Goal: Task Accomplishment & Management: Manage account settings

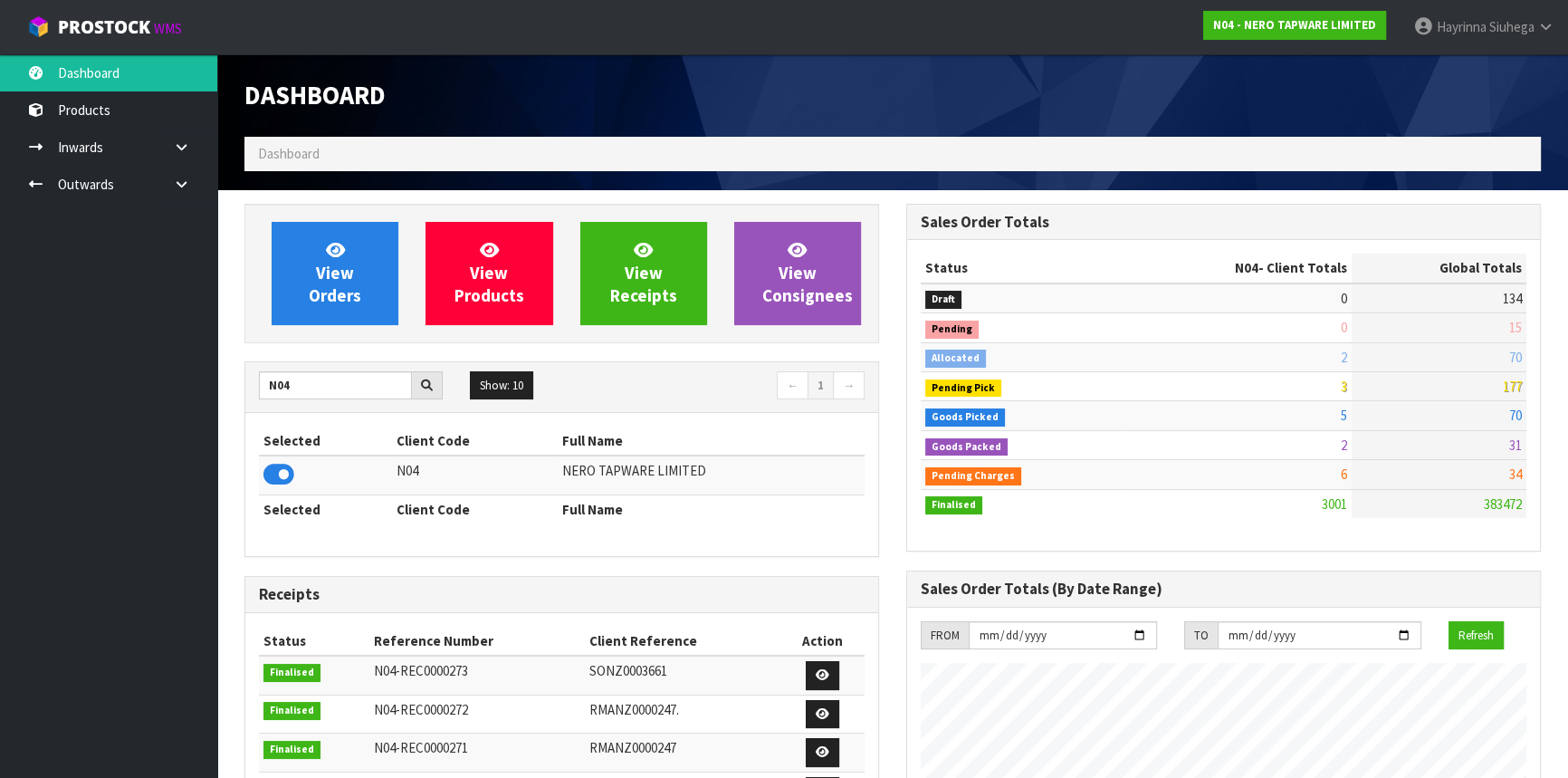
scroll to position [1447, 661]
click at [1497, 29] on span "Siuhega" at bounding box center [1512, 27] width 46 height 17
click at [1469, 66] on link "Logout" at bounding box center [1496, 72] width 143 height 25
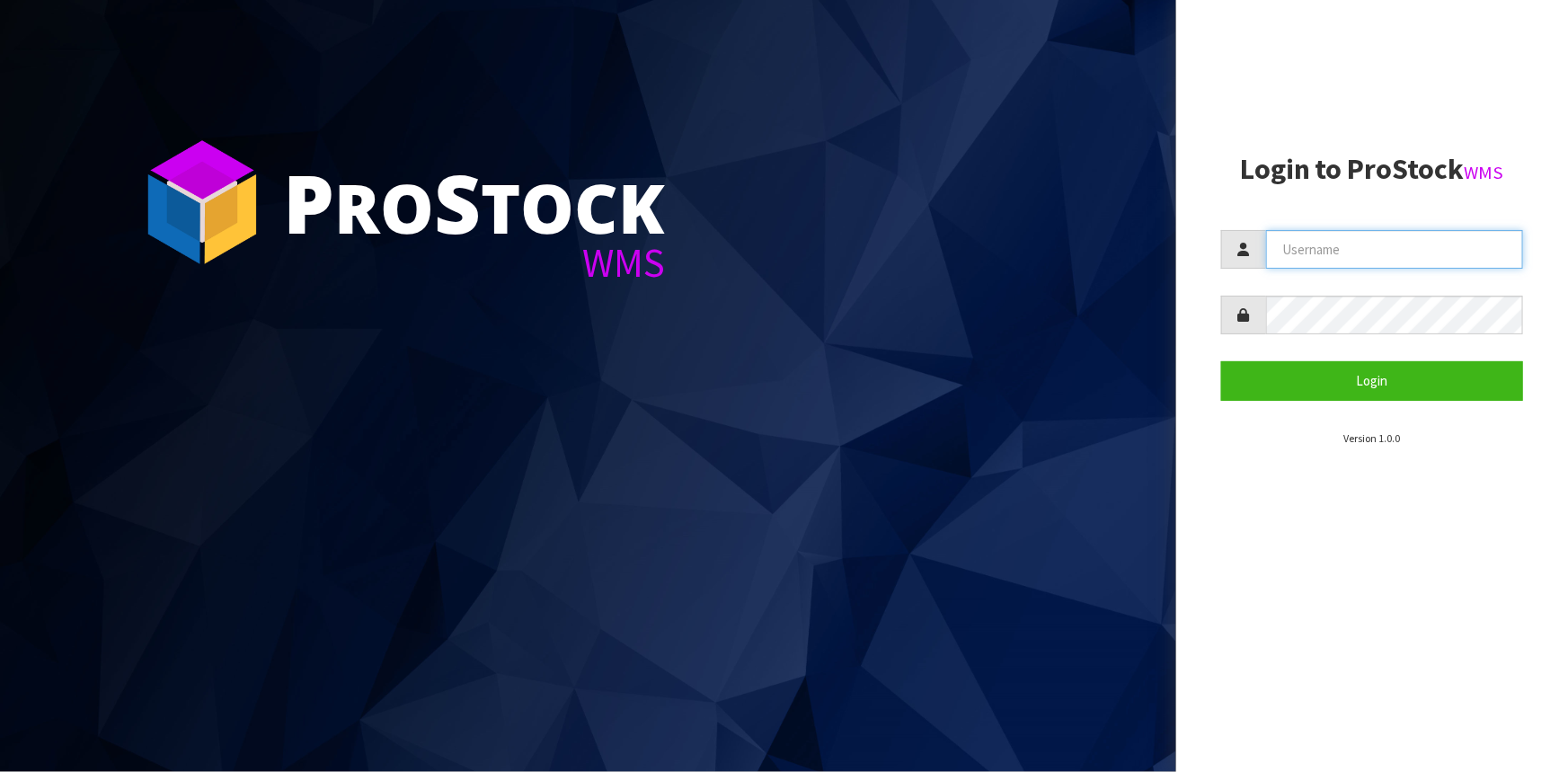
click at [1320, 248] on input "text" at bounding box center [1394, 249] width 257 height 39
type input "liya"
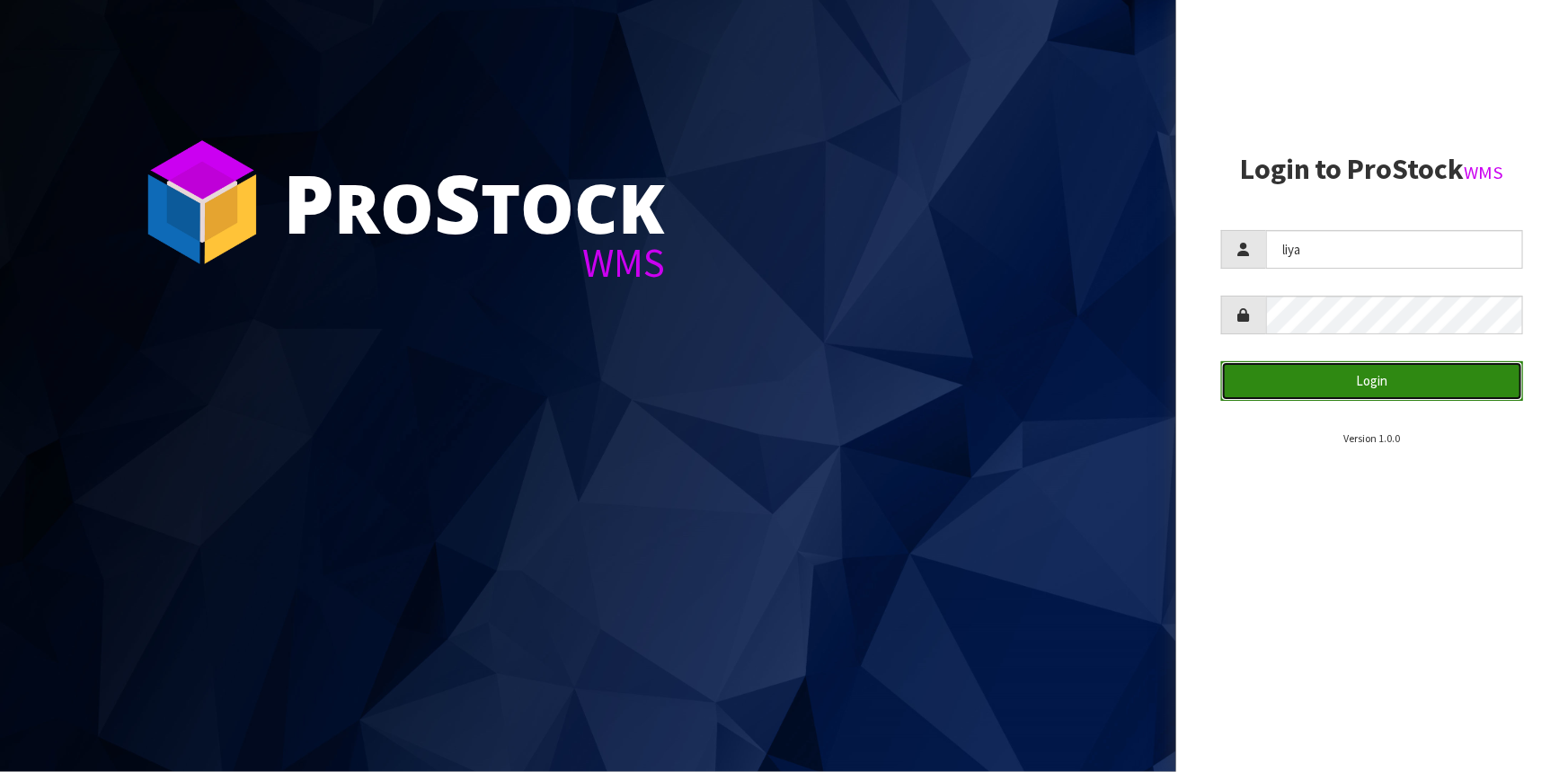
click at [1354, 391] on button "Login" at bounding box center [1371, 380] width 302 height 39
